Goal: Navigation & Orientation: Go to known website

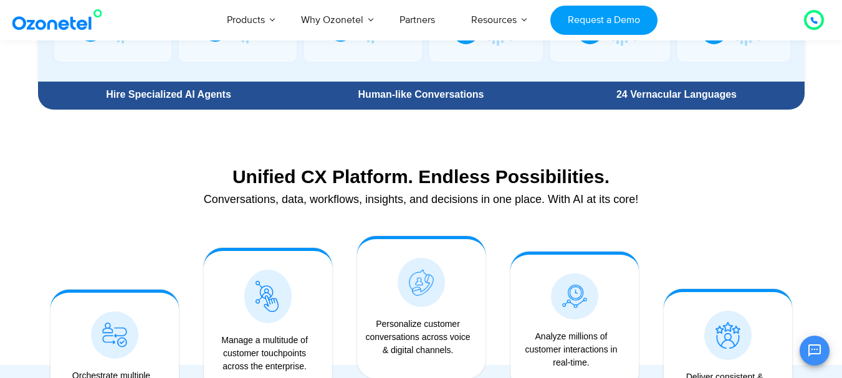
scroll to position [805, 0]
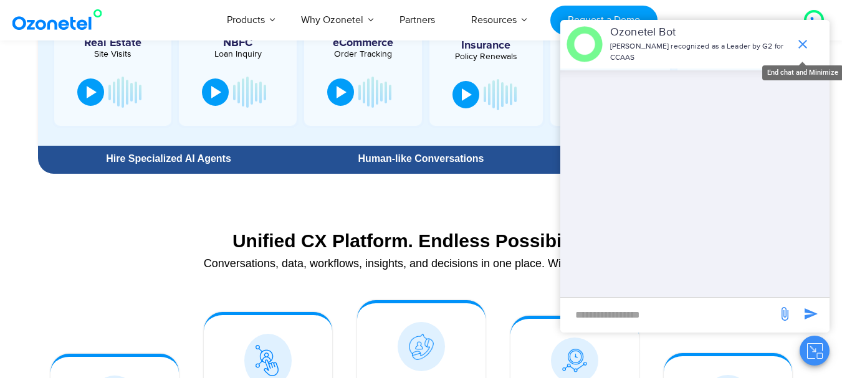
click at [803, 48] on icon "end chat or minimize" at bounding box center [802, 44] width 15 height 15
